Goal: Task Accomplishment & Management: Manage account settings

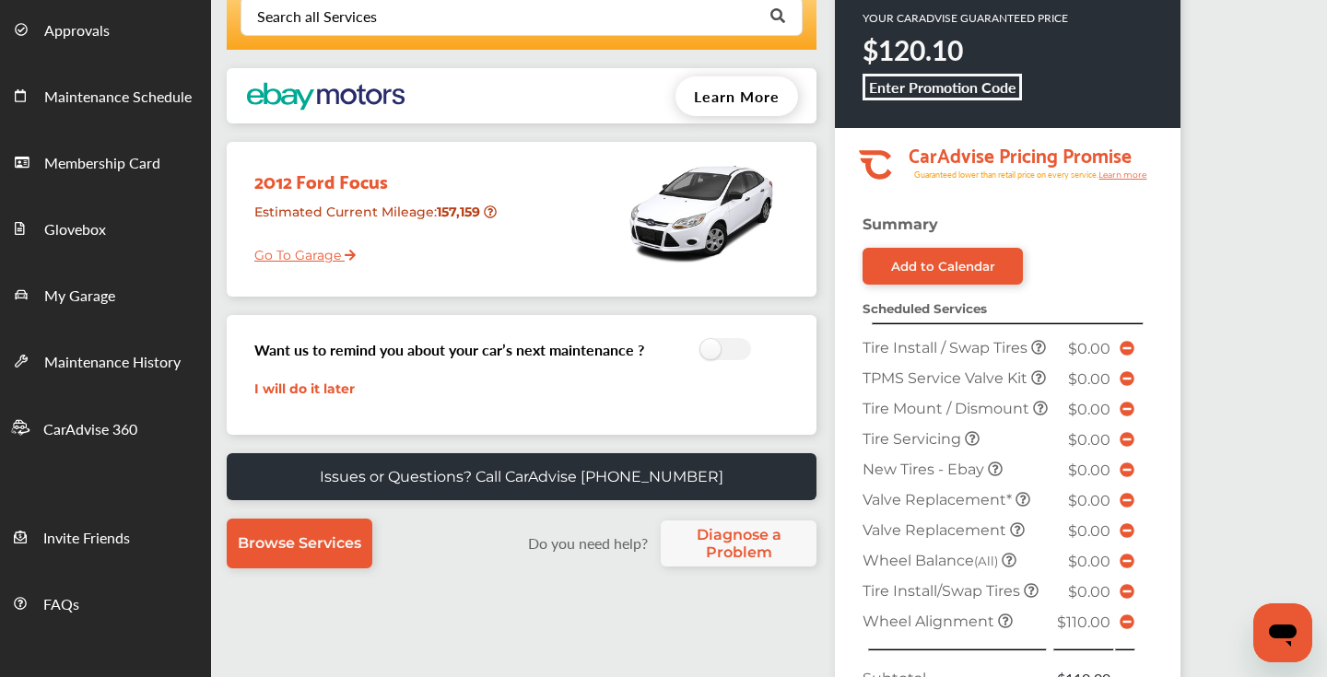
scroll to position [100, 0]
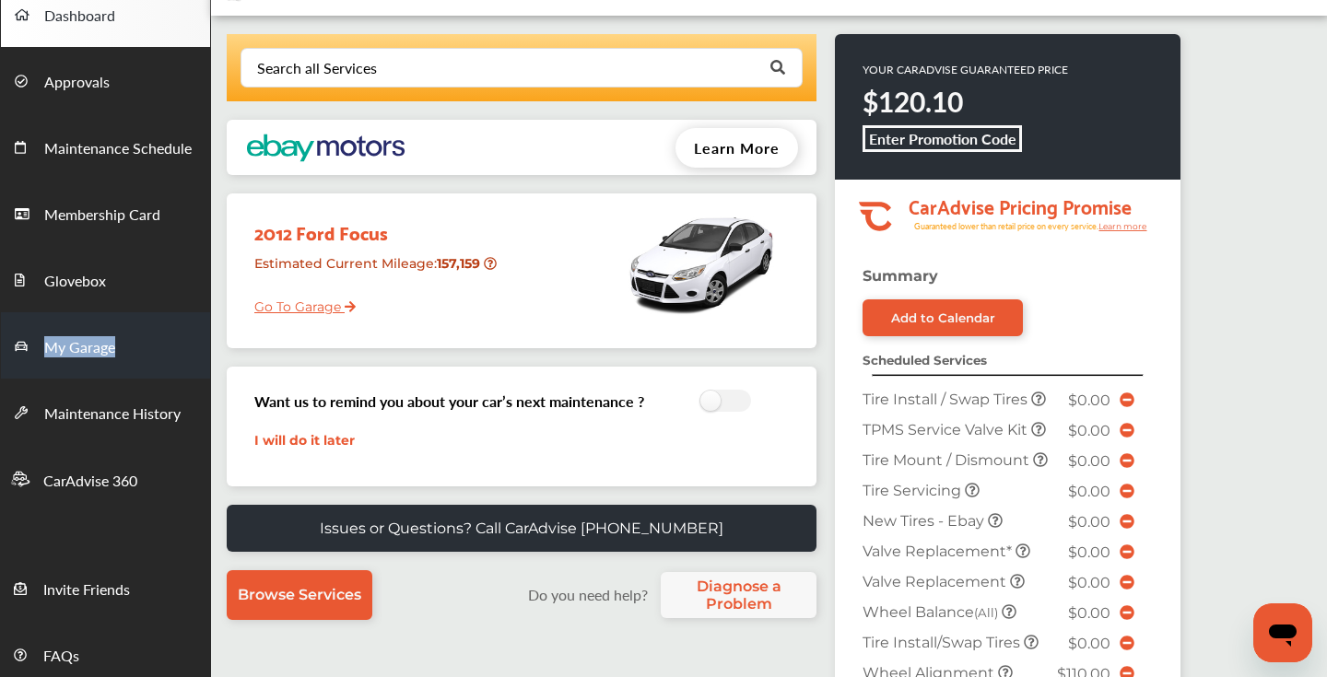
click at [97, 346] on span "My Garage" at bounding box center [79, 348] width 71 height 24
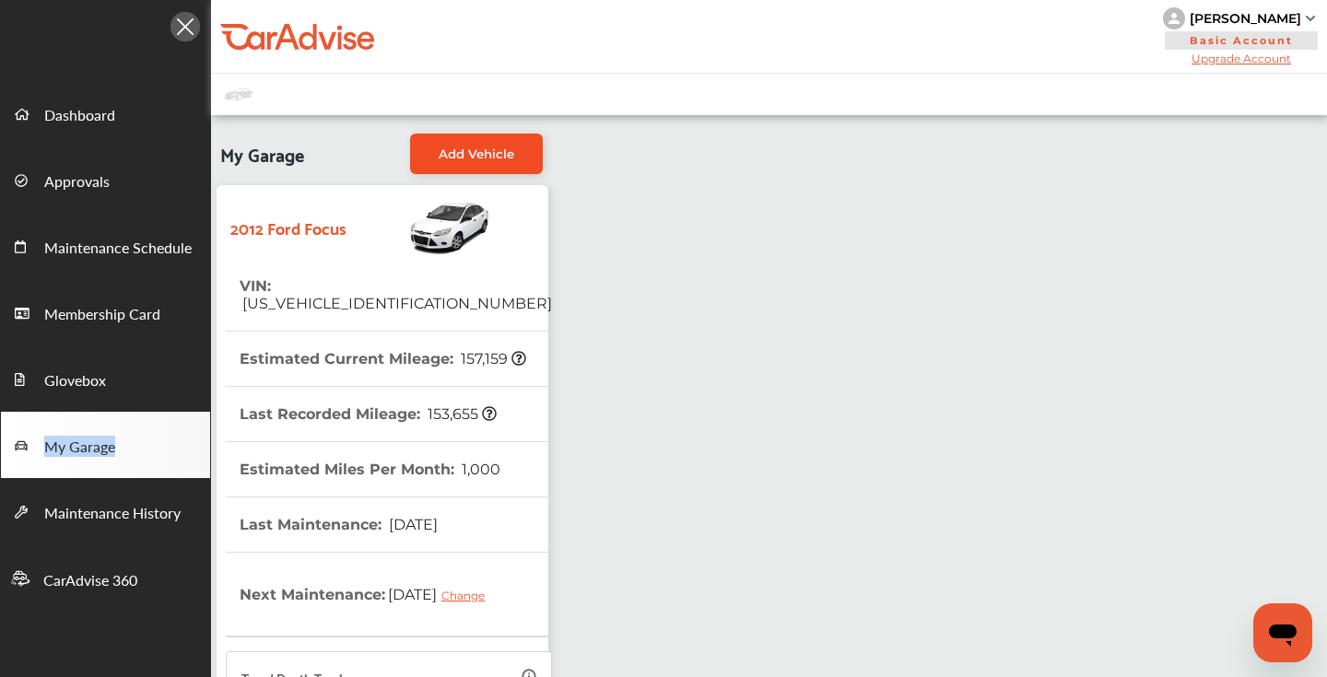
click at [496, 144] on link "Add Vehicle" at bounding box center [476, 154] width 133 height 41
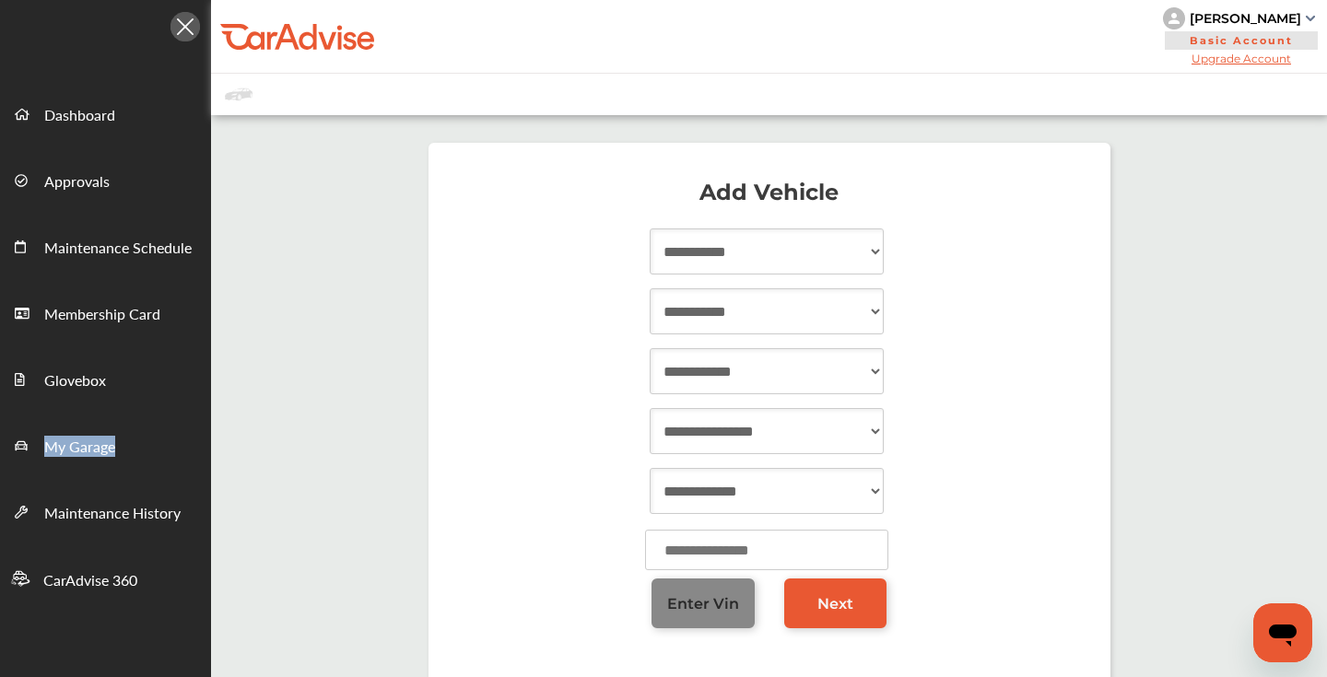
click at [699, 590] on link "Enter Vin" at bounding box center [702, 604] width 103 height 50
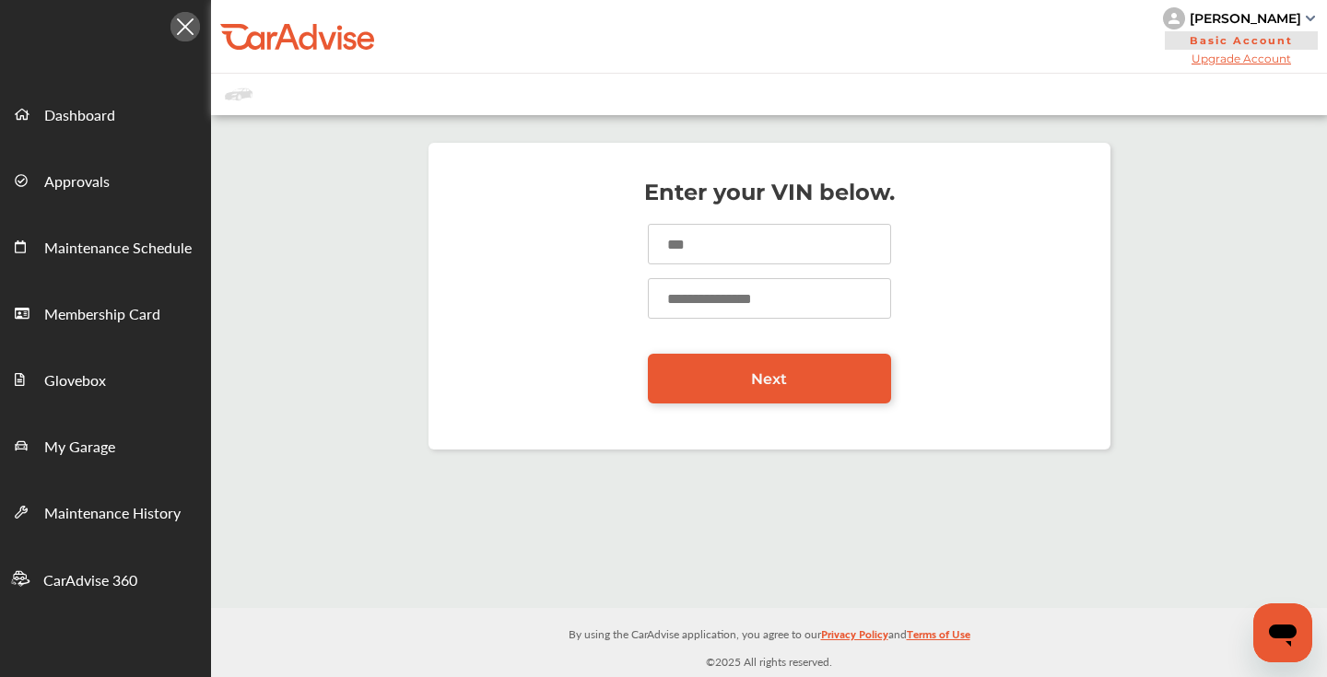
click at [699, 236] on input at bounding box center [769, 244] width 243 height 41
type input "**********"
click at [722, 300] on input "number" at bounding box center [769, 298] width 243 height 41
type input "****"
click at [710, 375] on link "Next" at bounding box center [769, 379] width 243 height 50
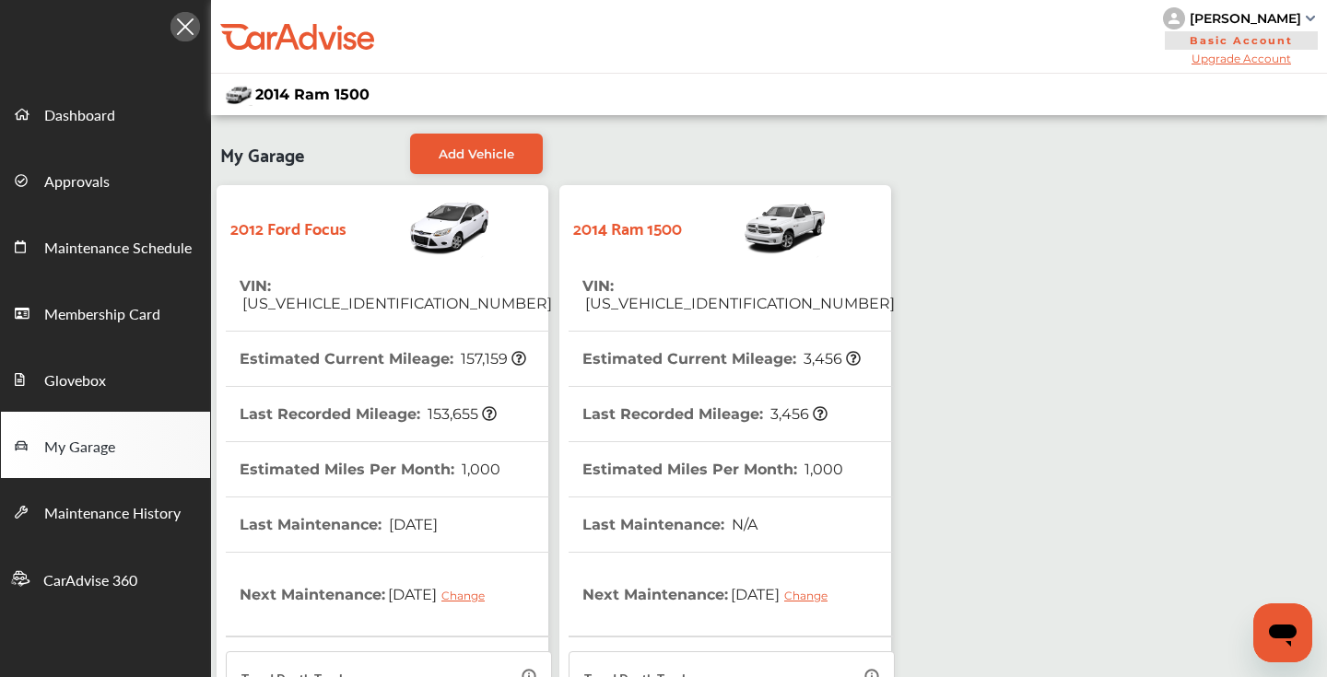
click at [471, 276] on tr "VIN : [US_VEHICLE_IDENTIFICATION_NUMBER]" at bounding box center [389, 295] width 326 height 73
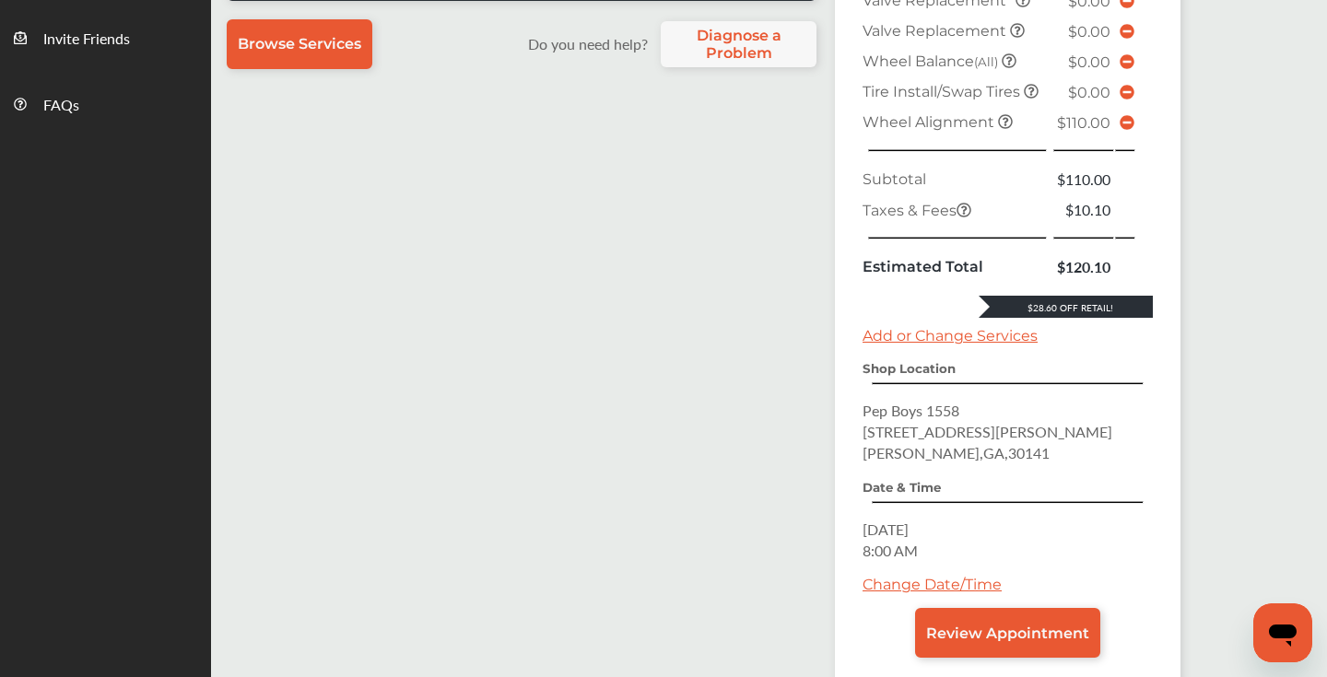
scroll to position [658, 0]
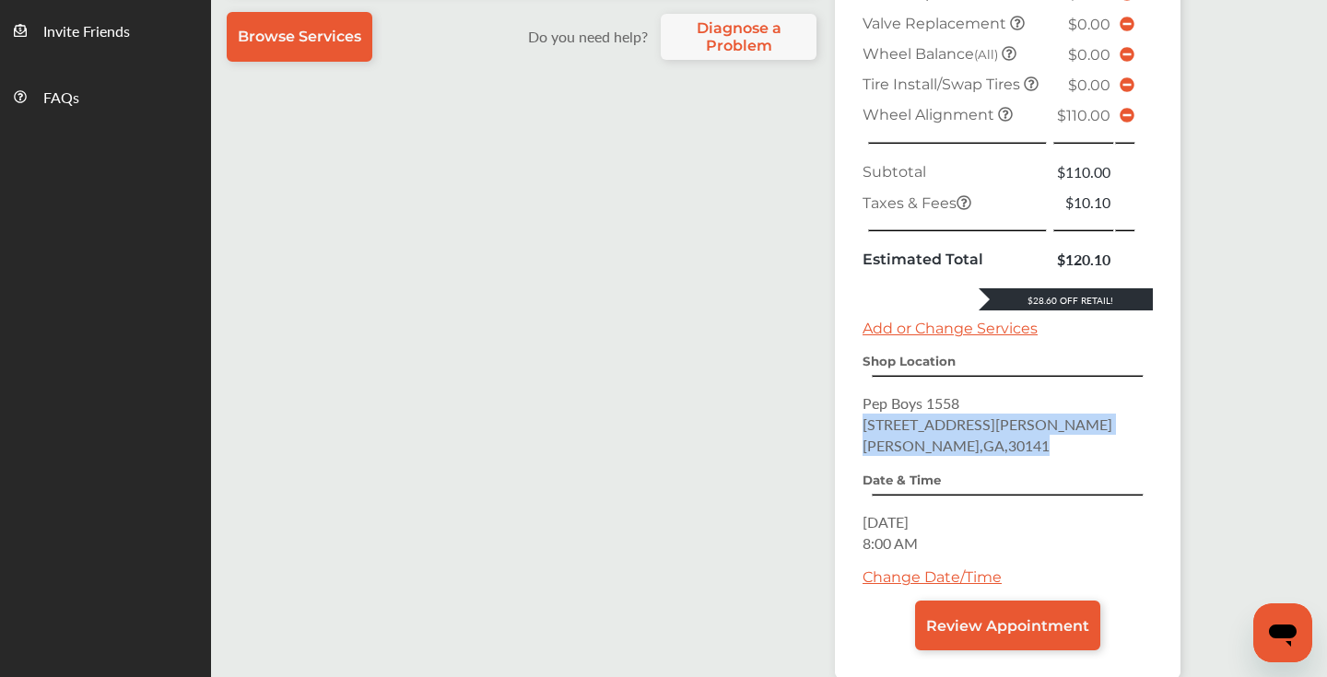
drag, startPoint x: 984, startPoint y: 494, endPoint x: 837, endPoint y: 464, distance: 150.3
click at [837, 464] on div "Summary Add to Calendar Scheduled Services Tire Install / Swap Tires $0.00 TPMS…" at bounding box center [1008, 193] width 346 height 969
copy p "[STREET_ADDRESS][PERSON_NAME][PERSON_NAME]"
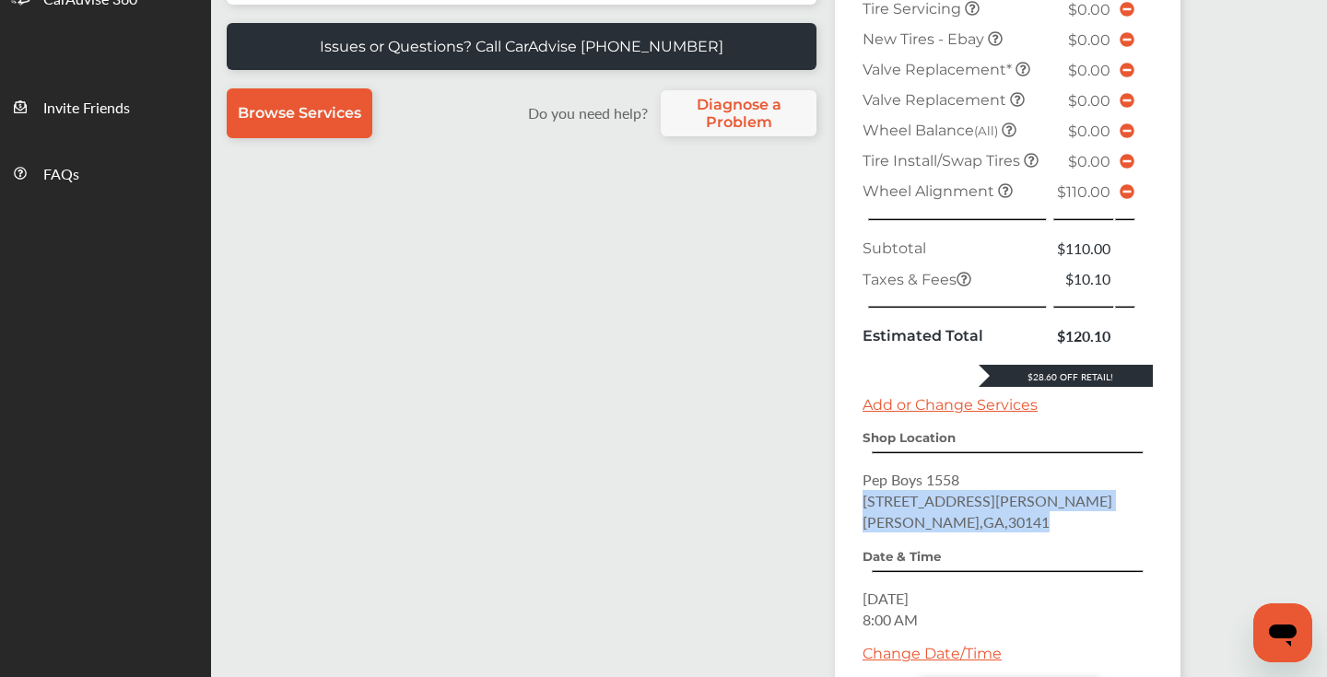
scroll to position [580, 0]
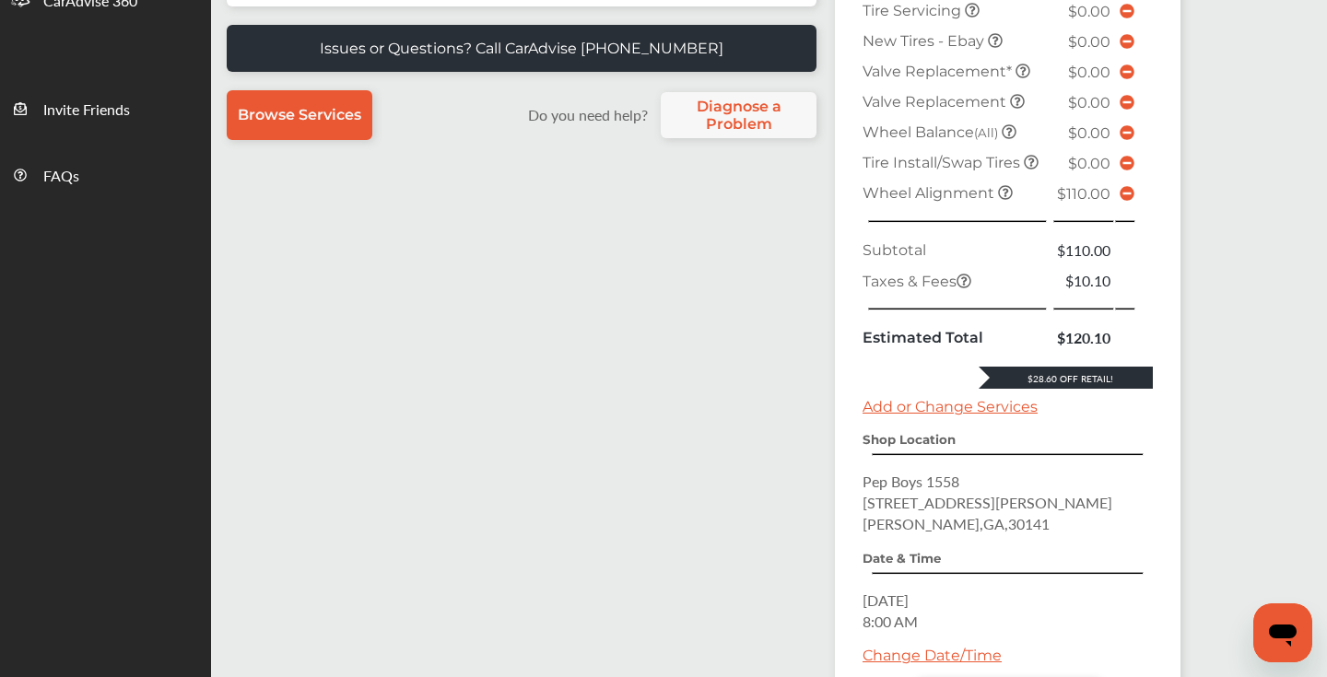
click at [1127, 201] on icon at bounding box center [1127, 193] width 15 height 15
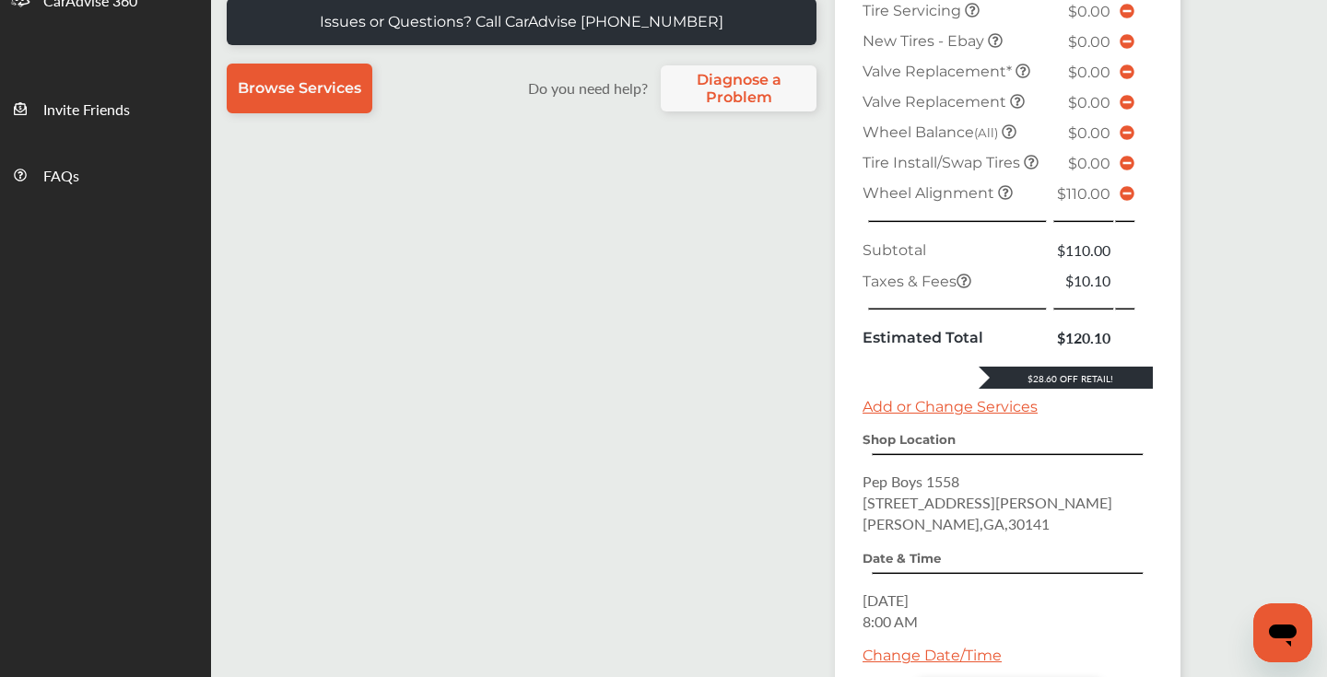
click at [1124, 170] on icon at bounding box center [1127, 163] width 15 height 15
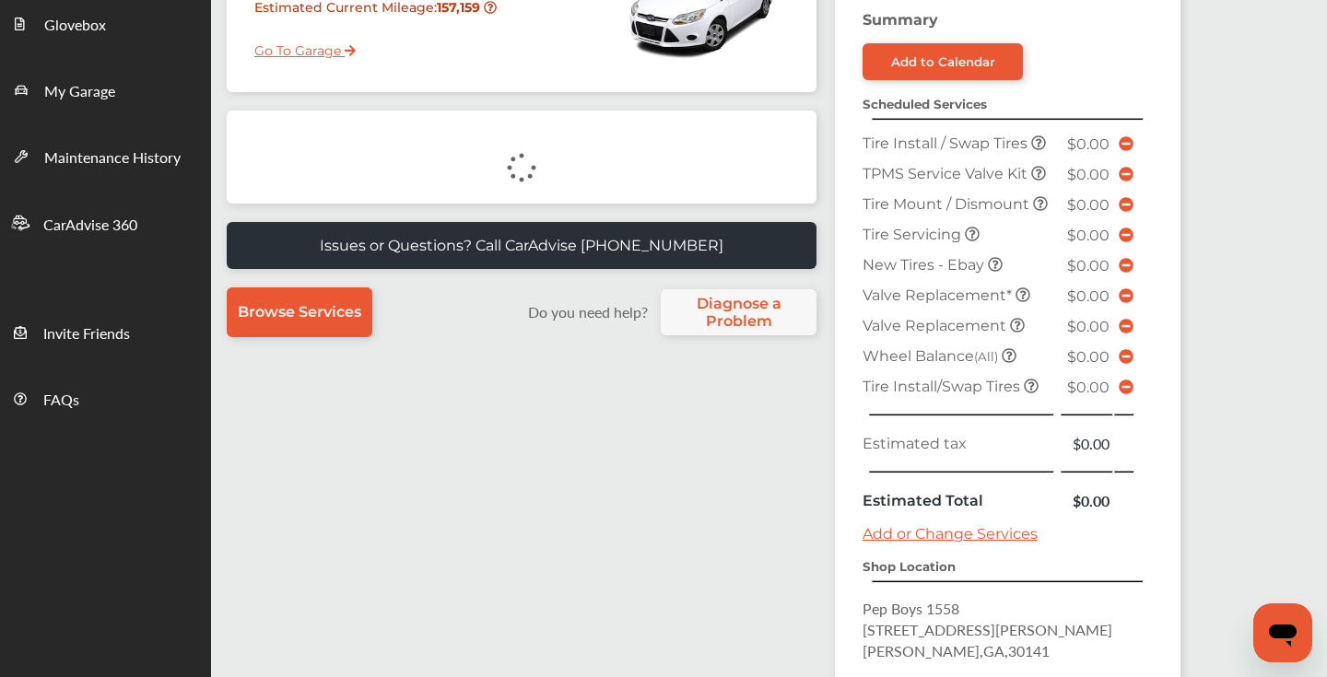
scroll to position [340, 0]
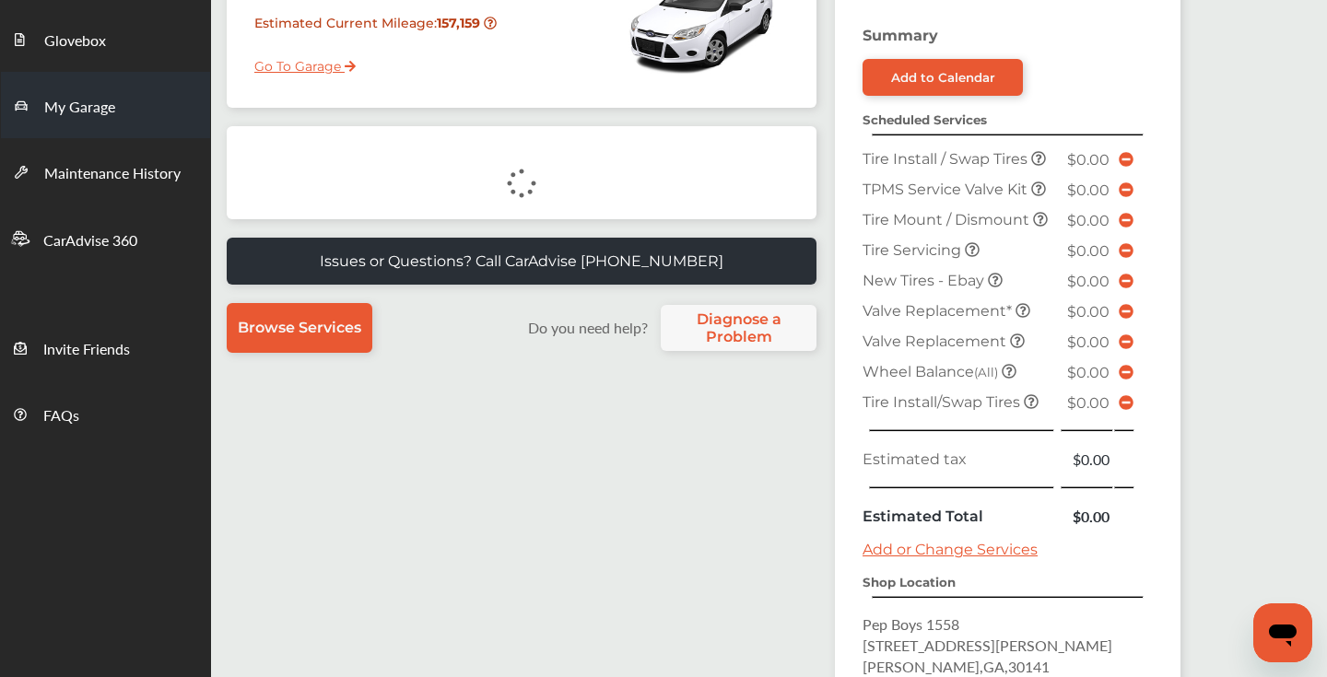
click at [100, 109] on span "My Garage" at bounding box center [79, 108] width 71 height 24
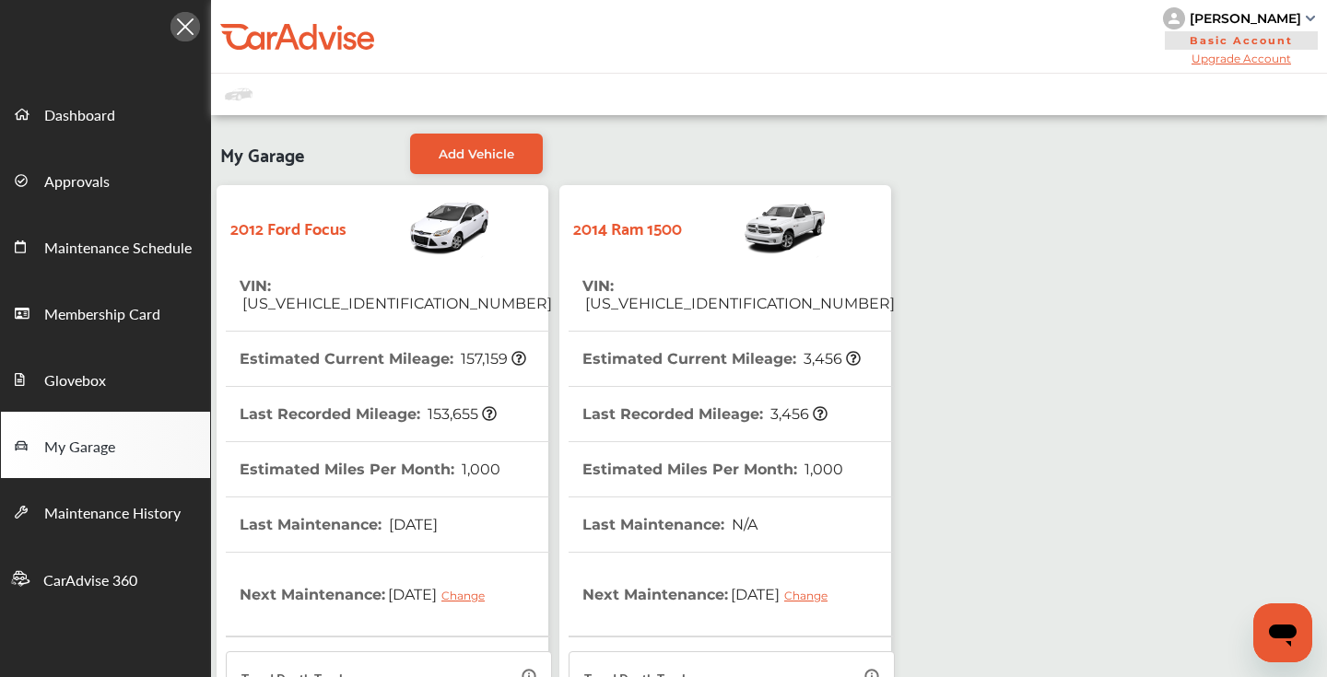
click at [808, 282] on tr "VIN : [US_VEHICLE_IDENTIFICATION_NUMBER]" at bounding box center [732, 295] width 326 height 73
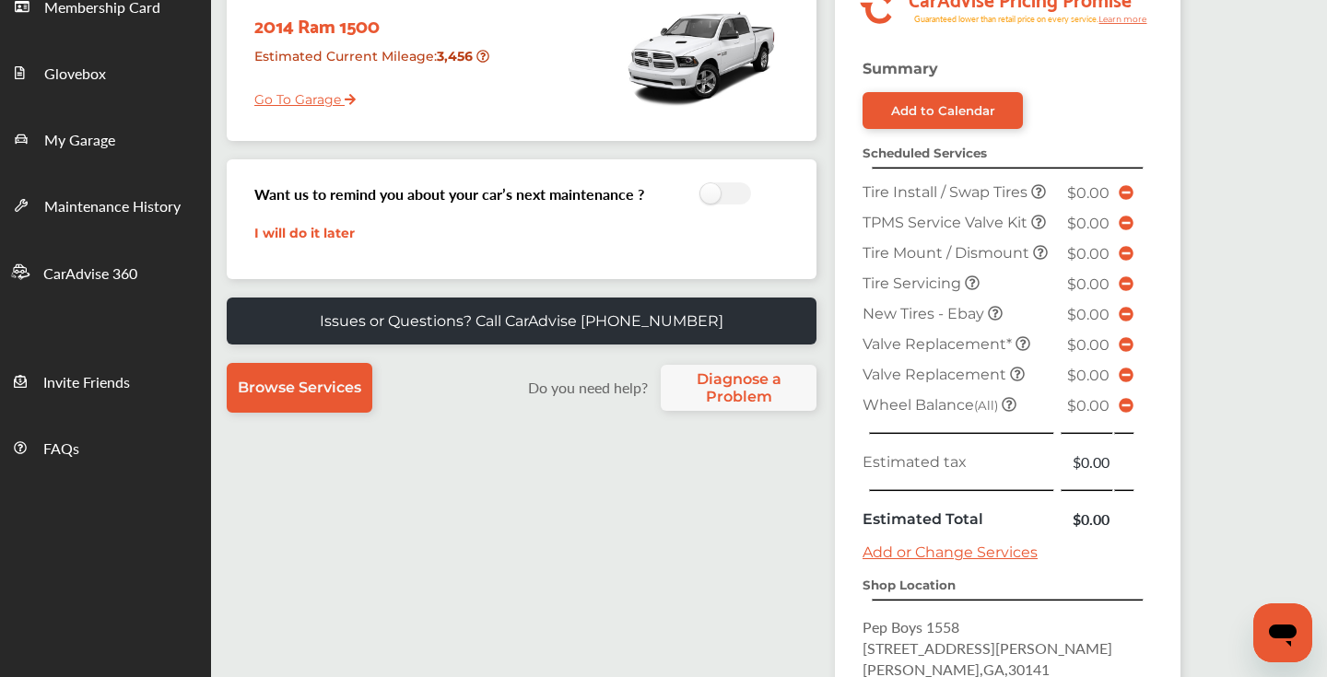
scroll to position [637, 0]
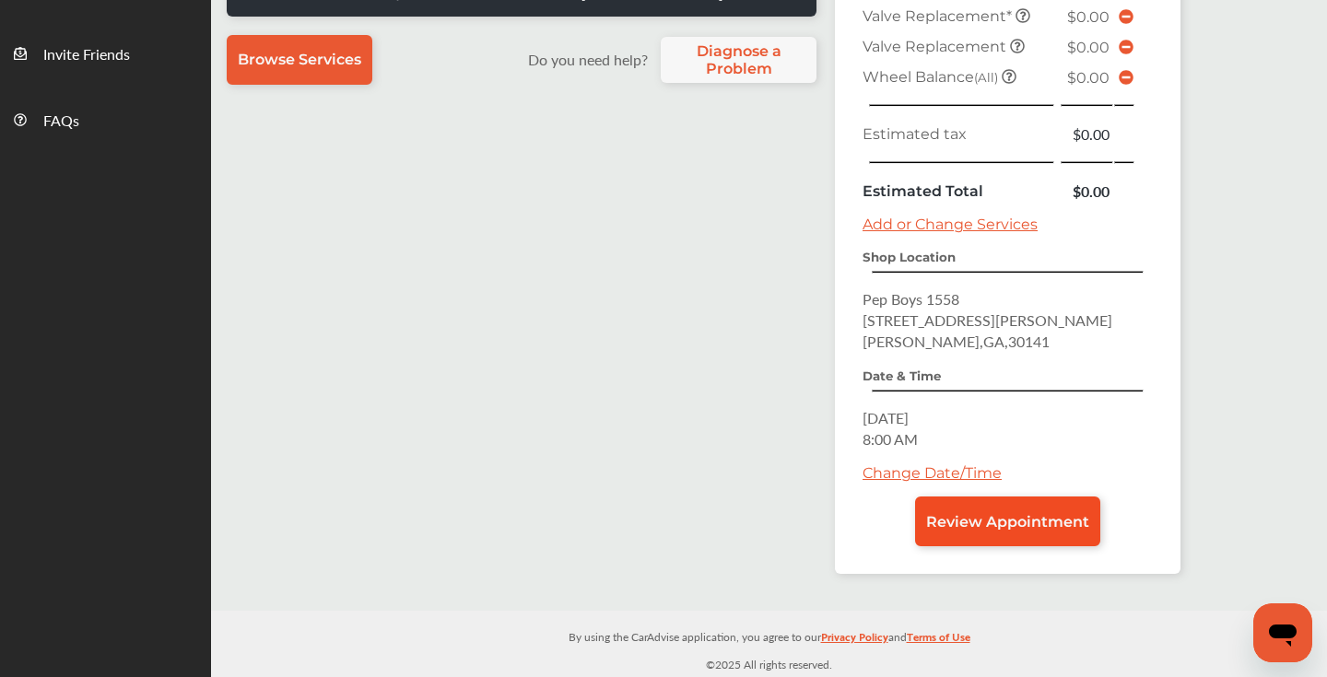
click at [987, 529] on link "Review Appointment" at bounding box center [1007, 522] width 185 height 50
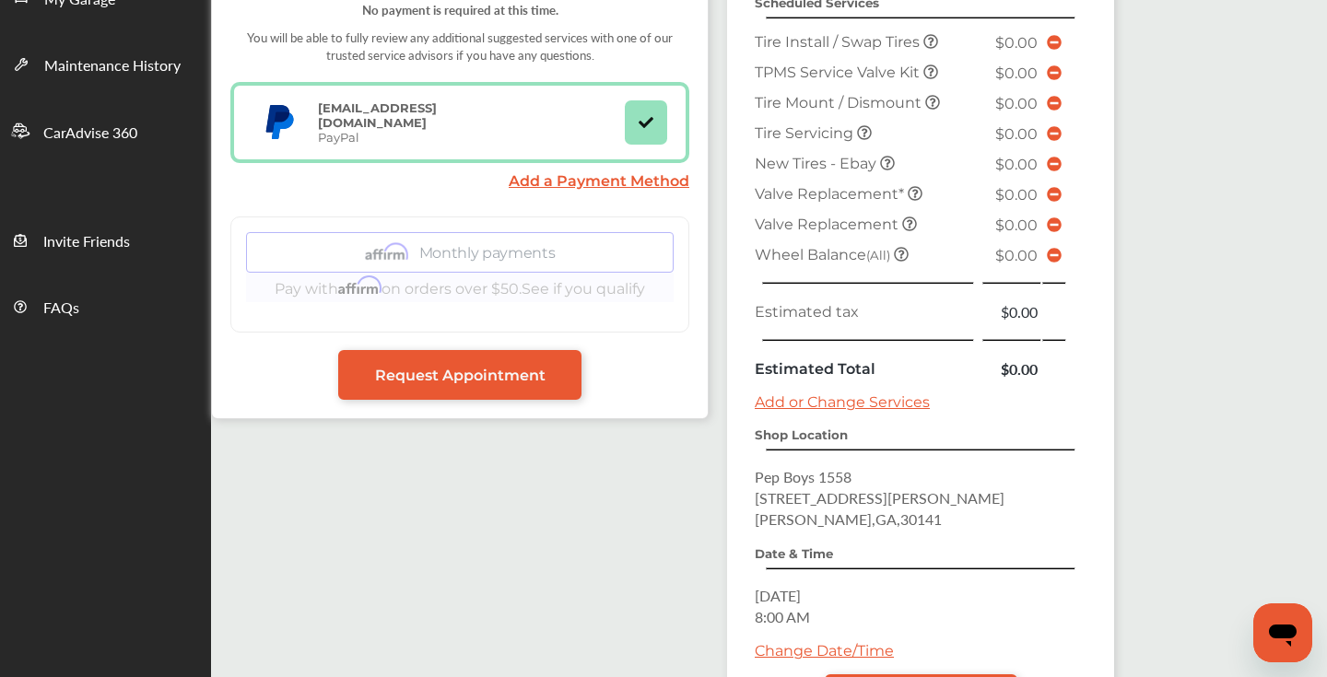
scroll to position [618, 0]
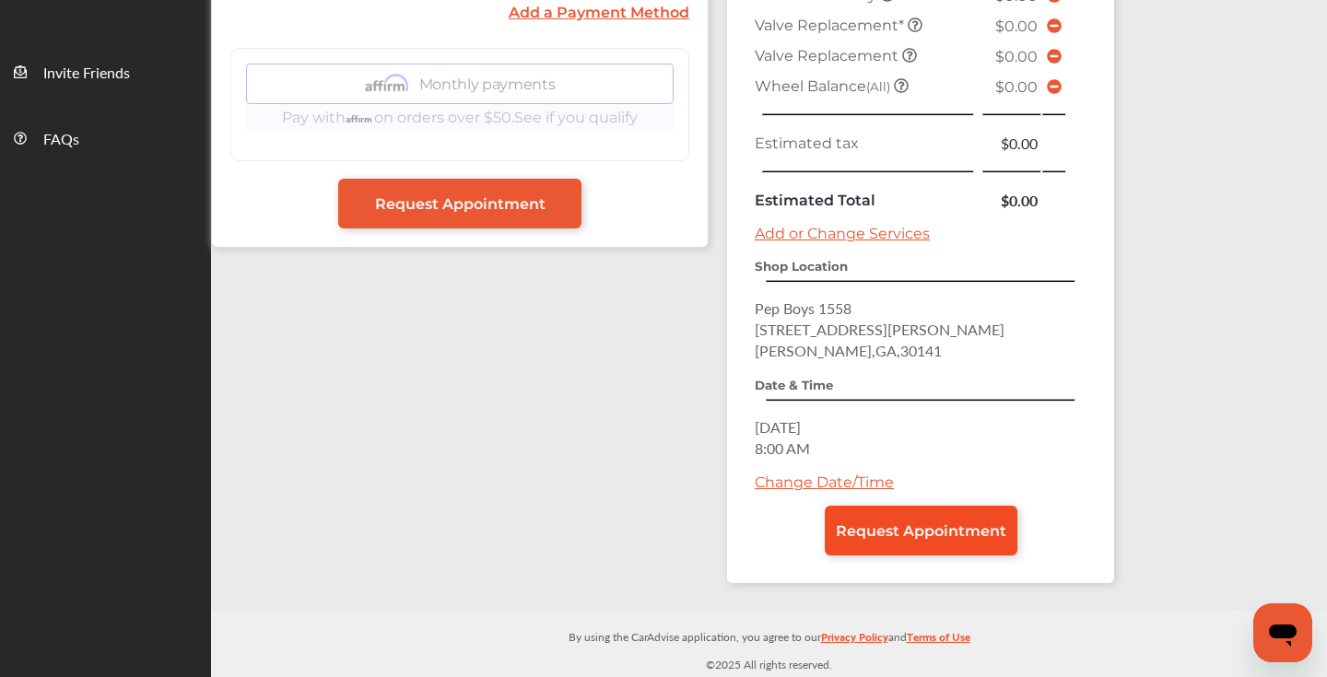
click at [952, 527] on span "Request Appointment" at bounding box center [921, 531] width 170 height 18
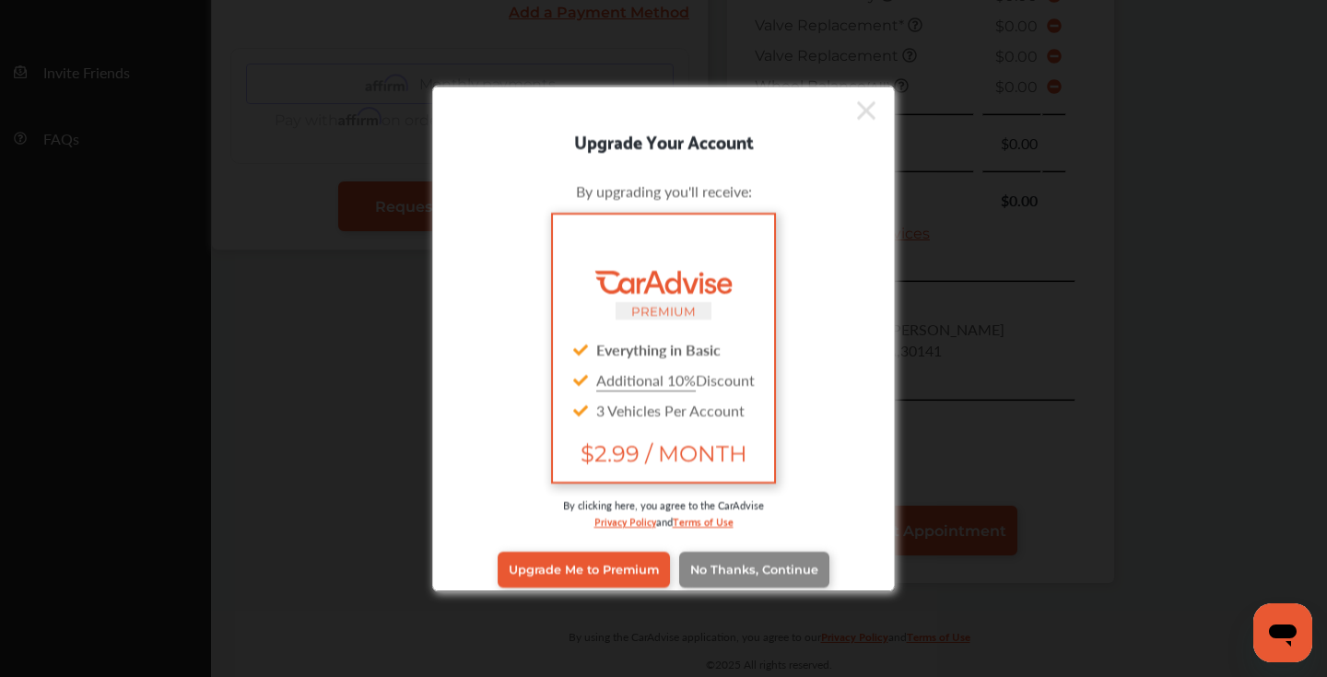
click at [791, 578] on link "No Thanks, Continue" at bounding box center [754, 569] width 150 height 35
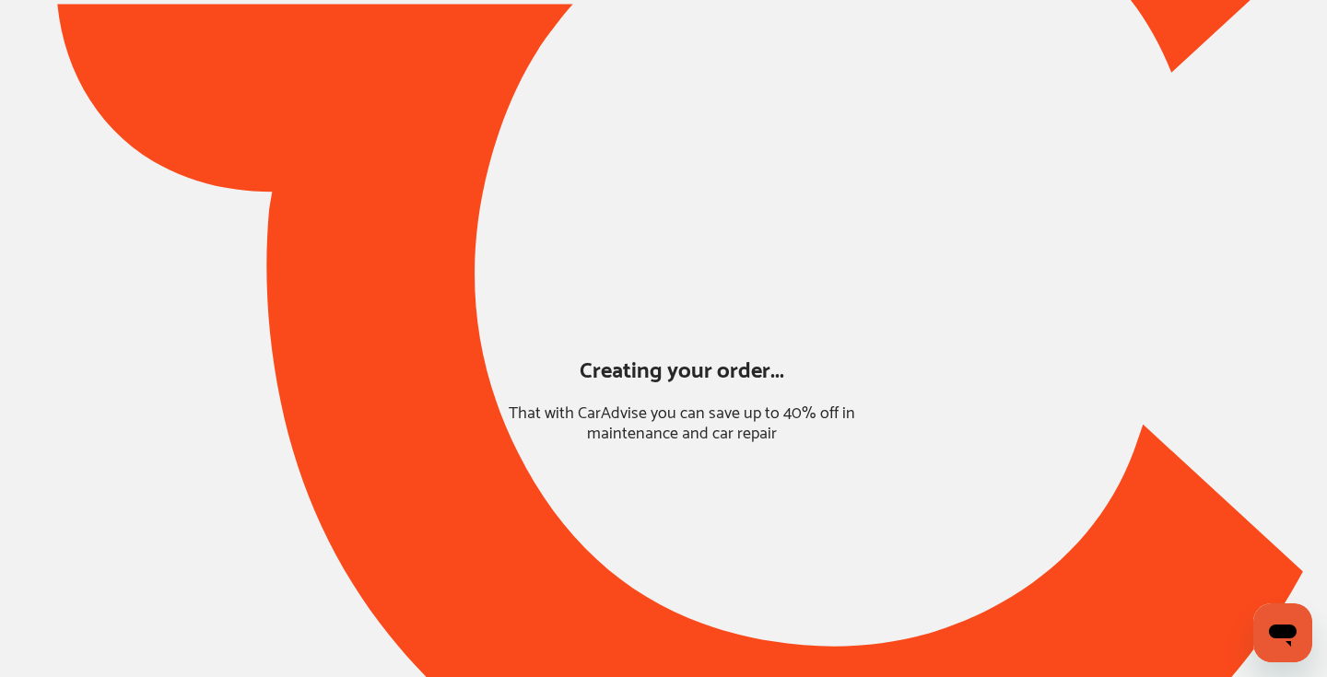
scroll to position [109, 0]
